Goal: Find specific page/section

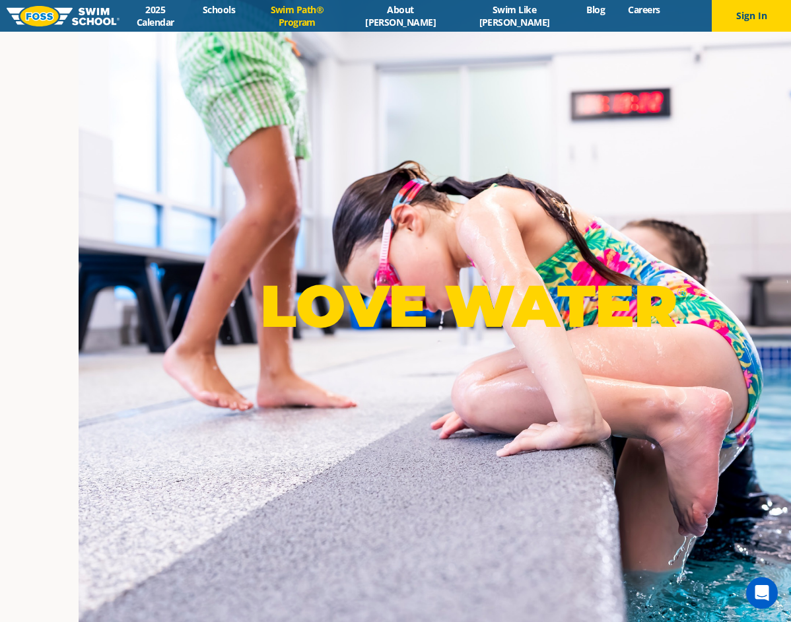
click at [275, 14] on link "Swim Path® Program" at bounding box center [297, 15] width 100 height 25
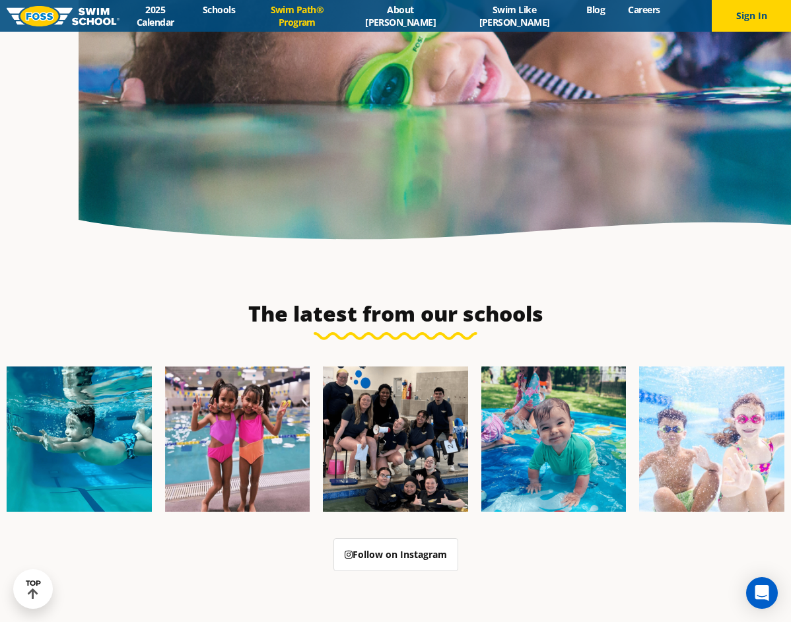
scroll to position [3434, 0]
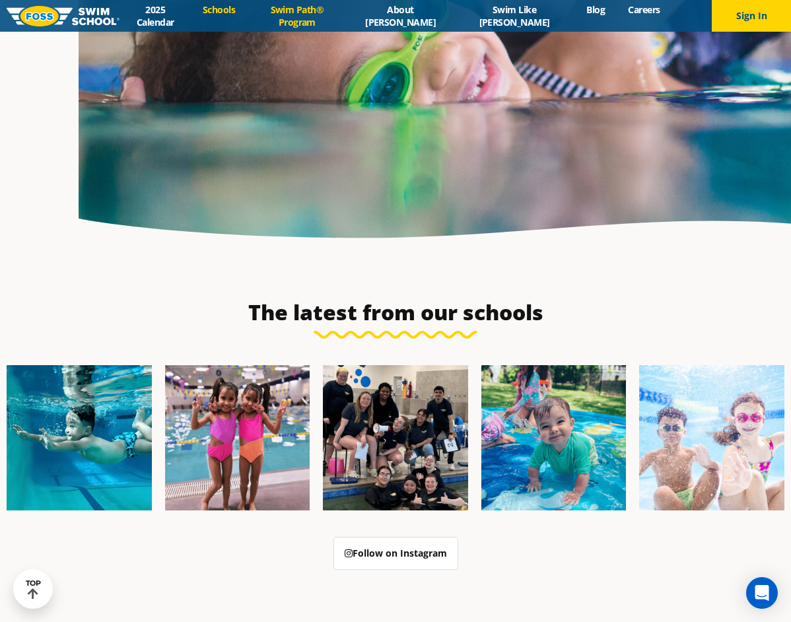
click at [247, 9] on link "Schools" at bounding box center [219, 9] width 55 height 13
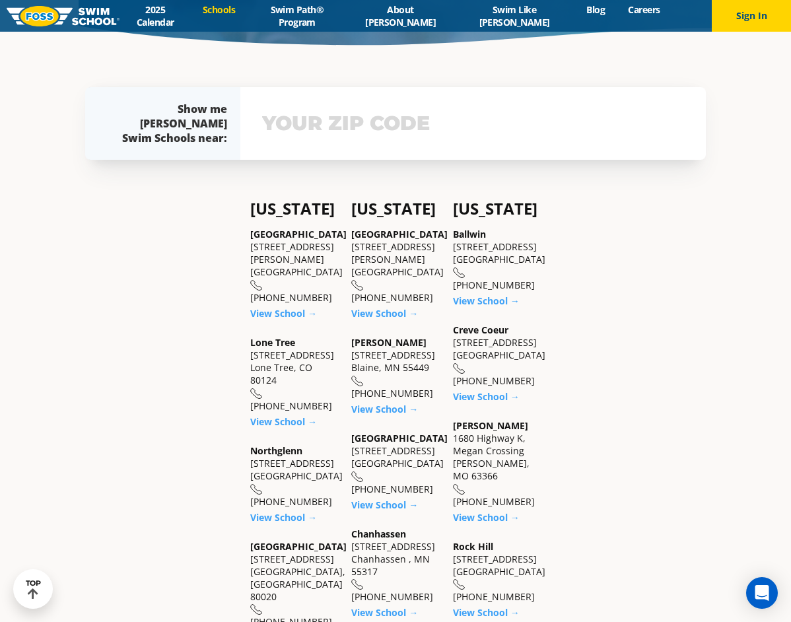
scroll to position [396, 0]
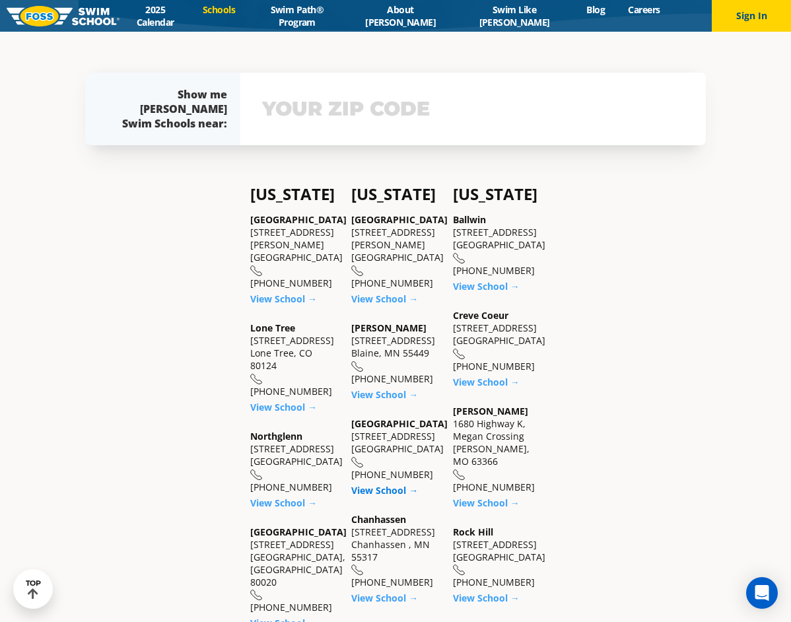
click at [368, 484] on link "View School →" at bounding box center [384, 490] width 67 height 13
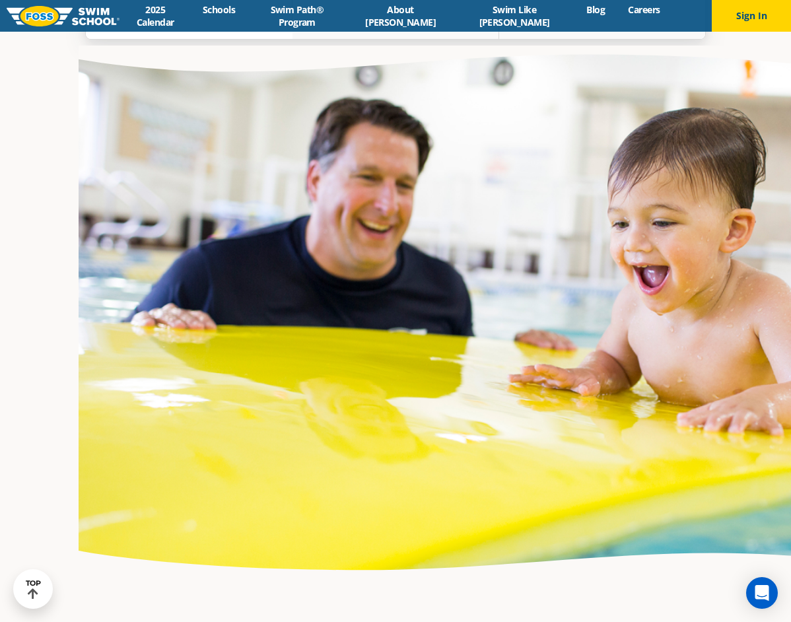
scroll to position [4443, 0]
